Goal: Task Accomplishment & Management: Manage account settings

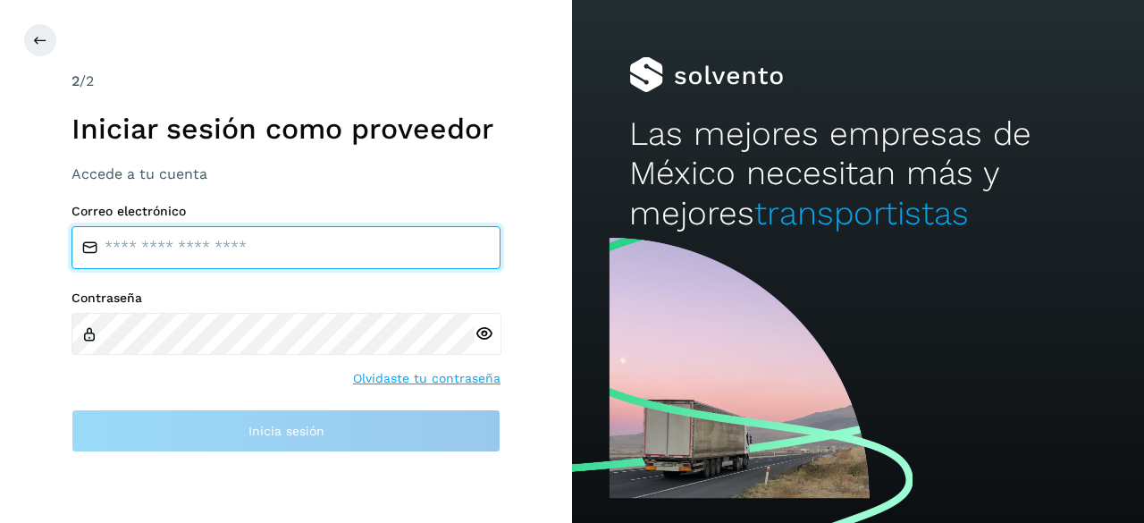
click at [231, 253] on input "email" at bounding box center [286, 247] width 429 height 43
click at [172, 250] on input "email" at bounding box center [286, 247] width 429 height 43
type input "**********"
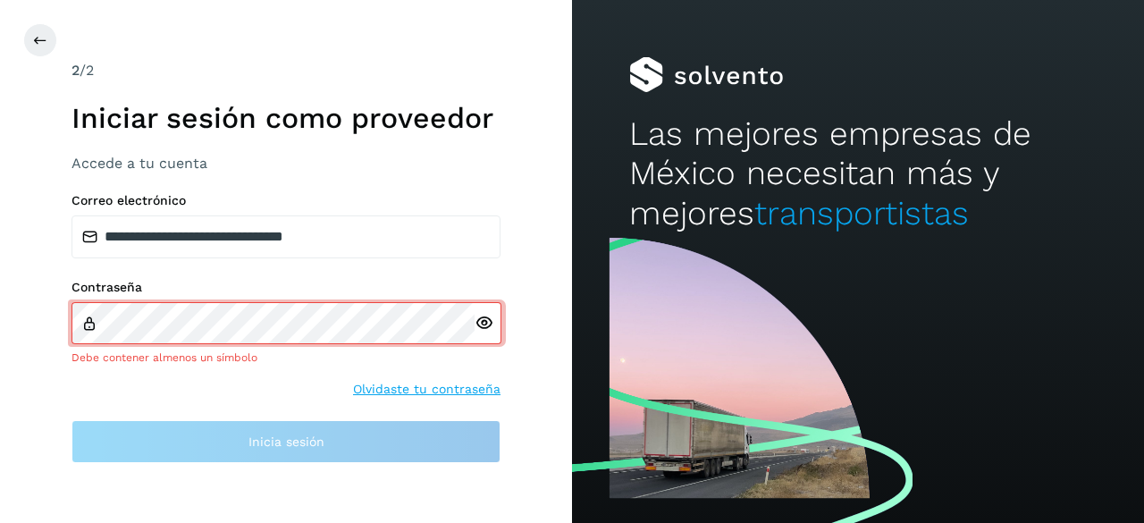
click at [478, 338] on div at bounding box center [488, 323] width 27 height 42
click at [480, 324] on icon at bounding box center [484, 323] width 19 height 19
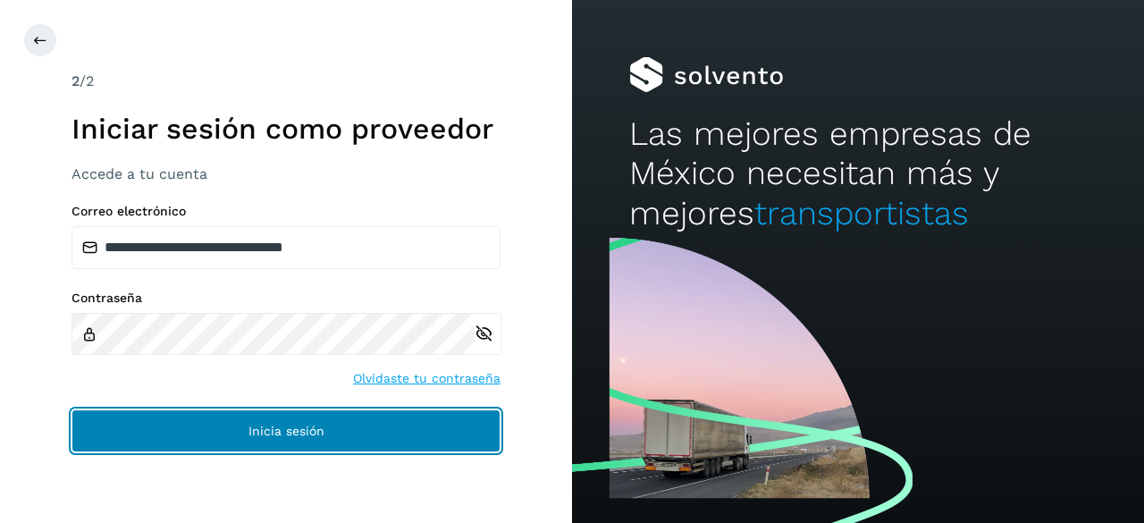
click at [281, 439] on button "Inicia sesión" at bounding box center [286, 430] width 429 height 43
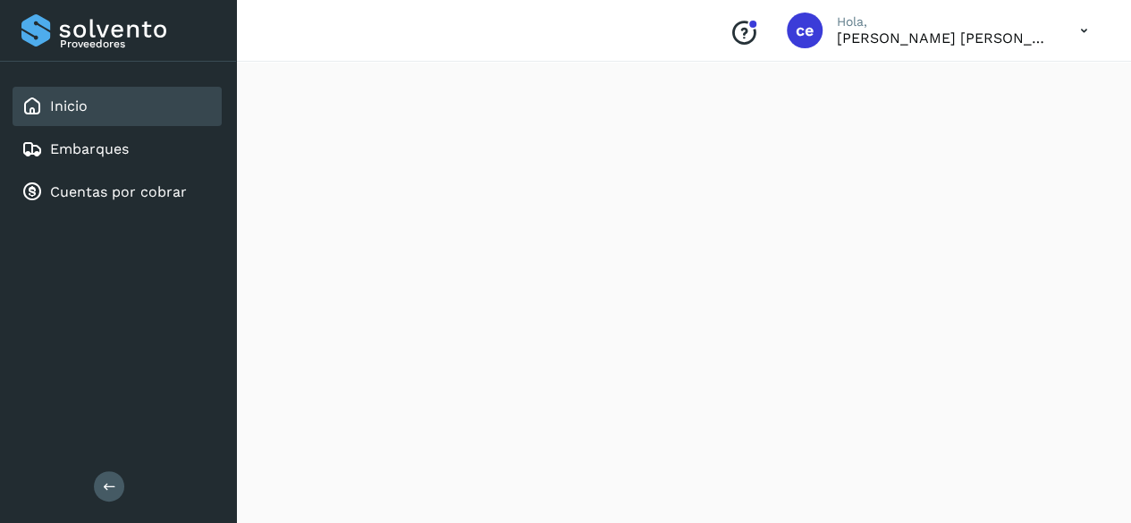
scroll to position [1162, 0]
click at [919, 35] on p "[PERSON_NAME] [PERSON_NAME]" at bounding box center [944, 37] width 215 height 17
click at [1003, 22] on p "Hola," at bounding box center [944, 21] width 215 height 15
click at [1032, 28] on p "Hola," at bounding box center [944, 21] width 215 height 15
click at [1067, 35] on icon at bounding box center [1083, 31] width 37 height 37
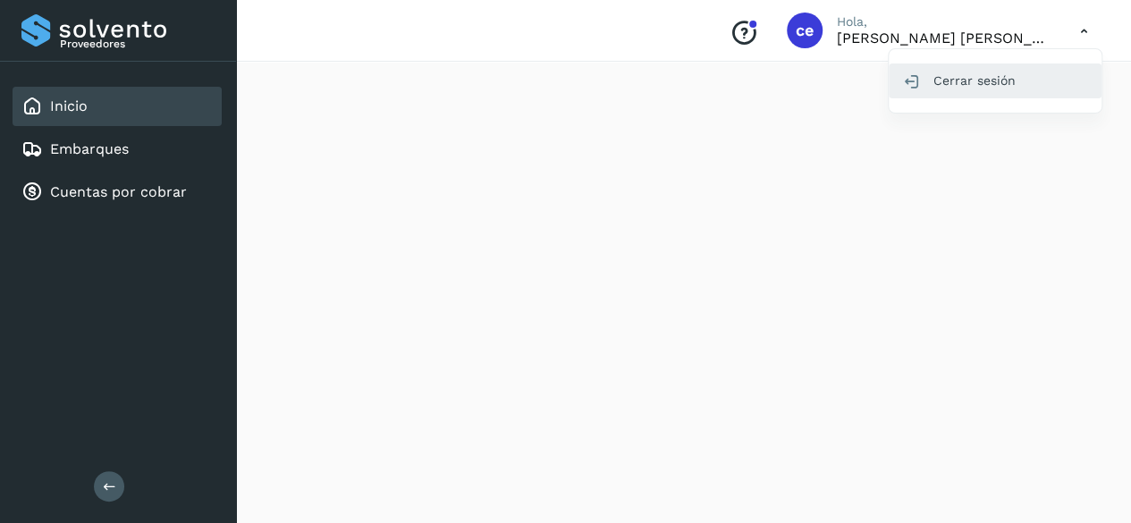
click at [984, 79] on div "Cerrar sesión" at bounding box center [995, 80] width 213 height 34
